Goal: Transaction & Acquisition: Download file/media

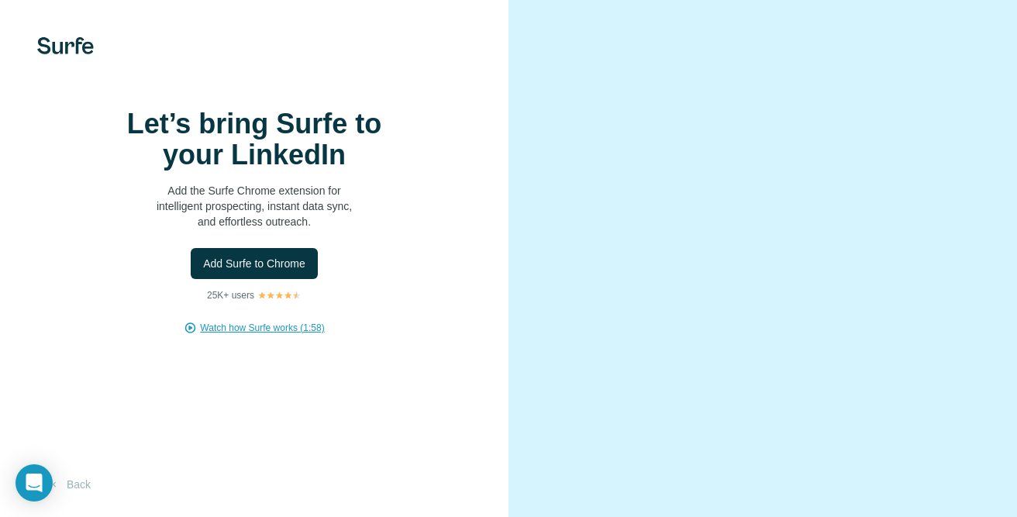
click at [218, 335] on span "Watch how Surfe works (1:58)" at bounding box center [262, 328] width 124 height 14
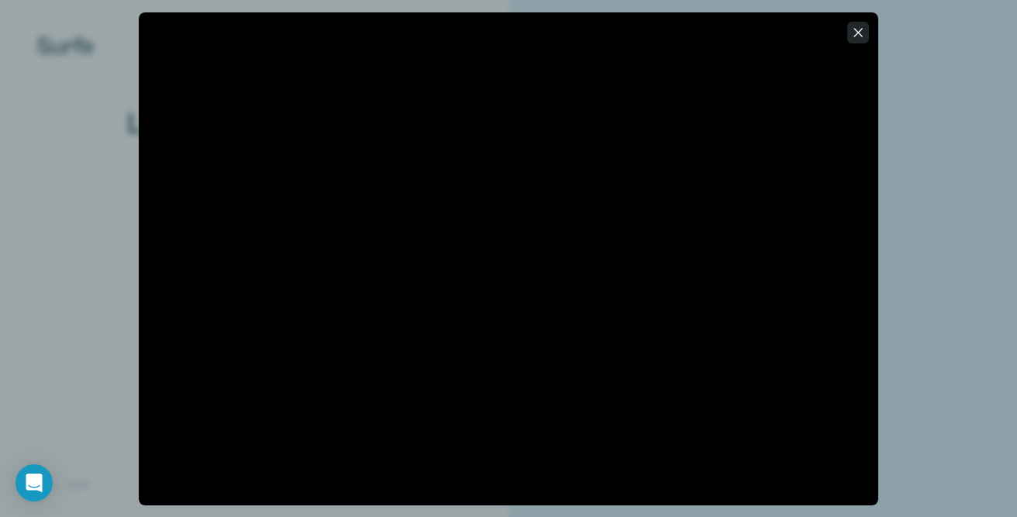
click at [857, 36] on icon "button" at bounding box center [858, 33] width 16 height 16
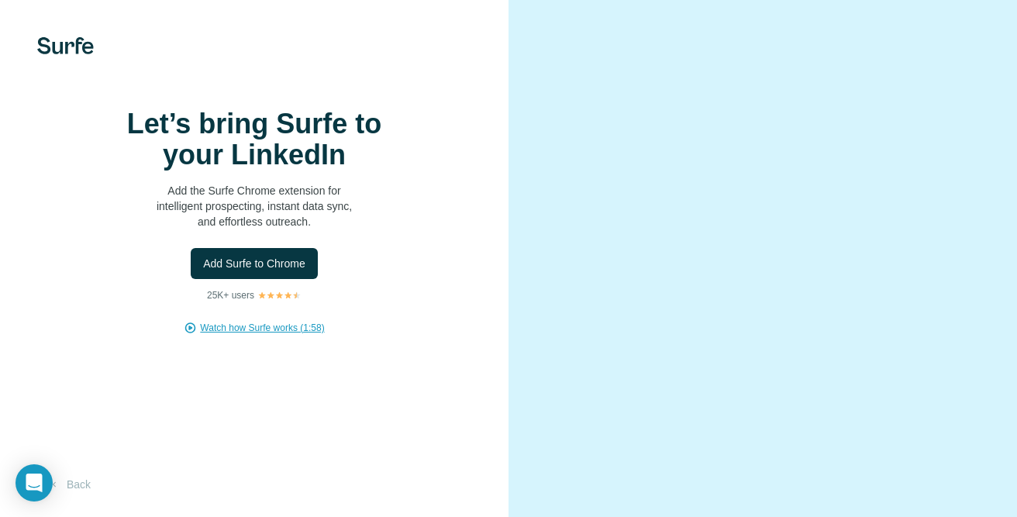
click at [291, 222] on p "Add the Surfe Chrome extension for intelligent prospecting, instant data sync, …" at bounding box center [254, 206] width 310 height 47
click at [741, 248] on video at bounding box center [763, 258] width 422 height 211
click at [258, 264] on span "Add Surfe to Chrome" at bounding box center [254, 264] width 102 height 16
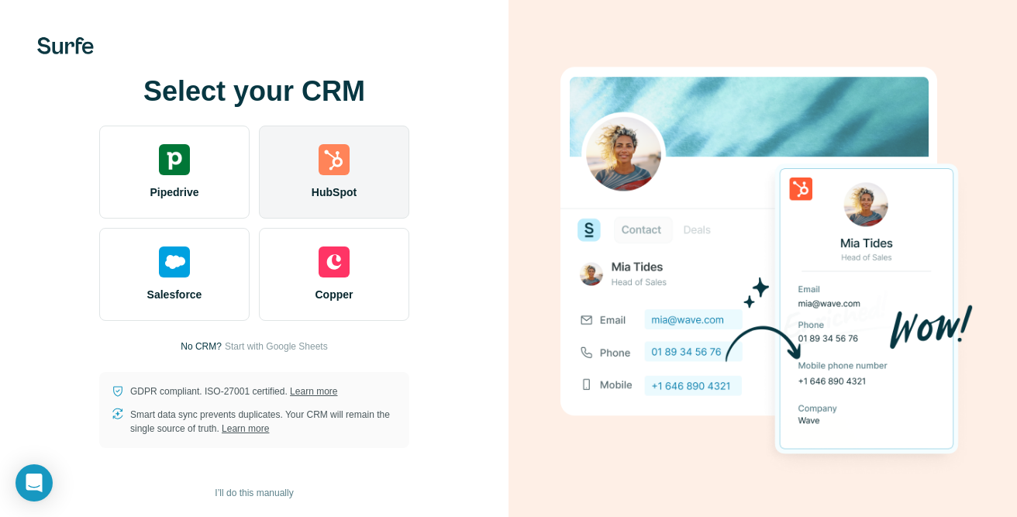
click at [325, 171] on img at bounding box center [334, 159] width 31 height 31
